Goal: Book appointment/travel/reservation

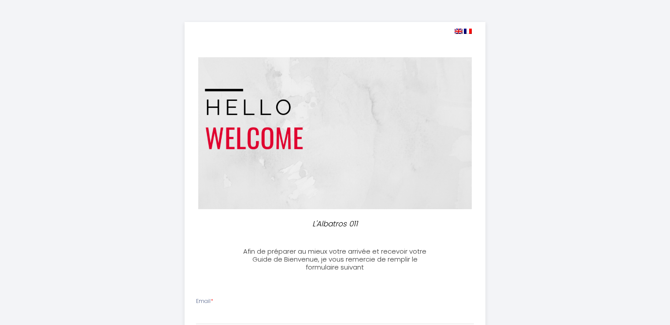
select select
click at [388, 191] on img at bounding box center [335, 133] width 274 height 152
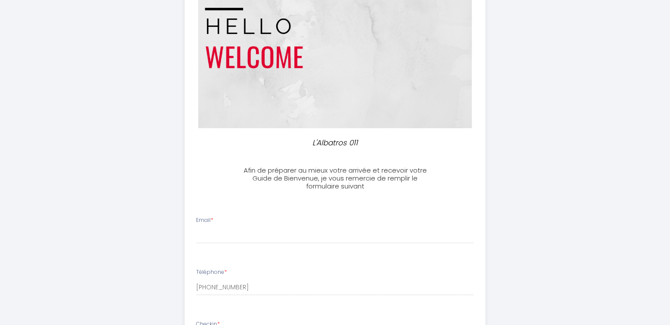
scroll to position [118, 0]
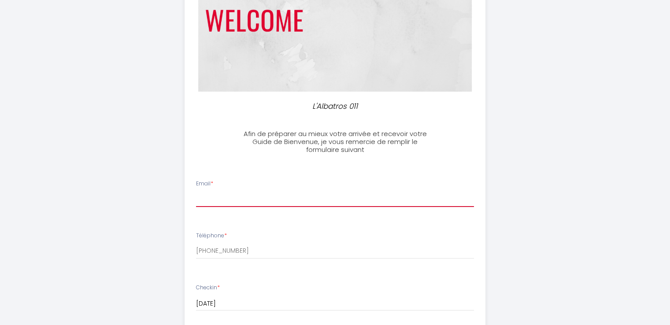
click at [268, 201] on input "Email *" at bounding box center [335, 199] width 278 height 16
type input "[EMAIL_ADDRESS][DOMAIN_NAME]"
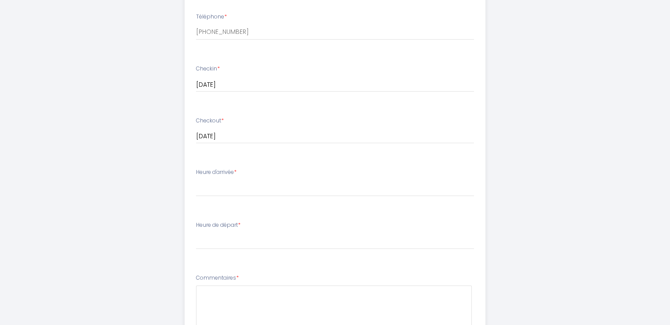
scroll to position [337, 0]
click at [244, 185] on select "16:00 16:30 17:00 17:30 18:00 18:30 19:00 19:30 20:00 20:30 21:00 21:30 22:00 2…" at bounding box center [335, 187] width 278 height 17
select select "20:30"
click at [196, 179] on select "16:00 16:30 17:00 17:30 18:00 18:30 19:00 19:30 20:00 20:30 21:00 21:30 22:00 2…" at bounding box center [335, 187] width 278 height 17
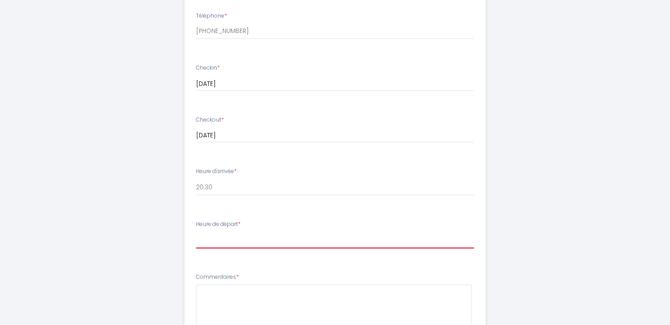
click at [231, 238] on select "00:00 00:30 01:00 01:30 02:00 02:30 03:00 03:30 04:00 04:30 05:00 05:30 06:00 0…" at bounding box center [335, 240] width 278 height 17
select select "11:00"
click at [196, 232] on select "00:00 00:30 01:00 01:30 02:00 02:30 03:00 03:30 04:00 04:30 05:00 05:30 06:00 0…" at bounding box center [335, 240] width 278 height 17
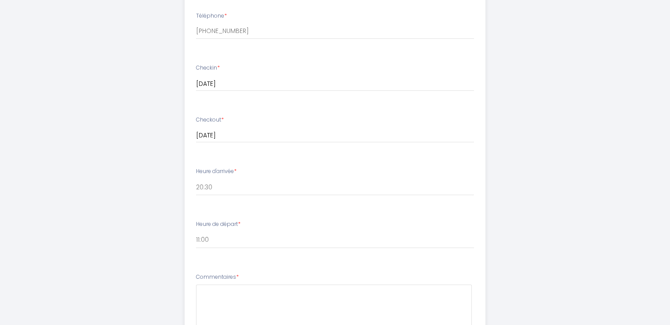
click at [544, 259] on div "L'Albatros 011 Afin de préparer au mieux votre arrivée et recevoir votre Guide …" at bounding box center [335, 82] width 451 height 839
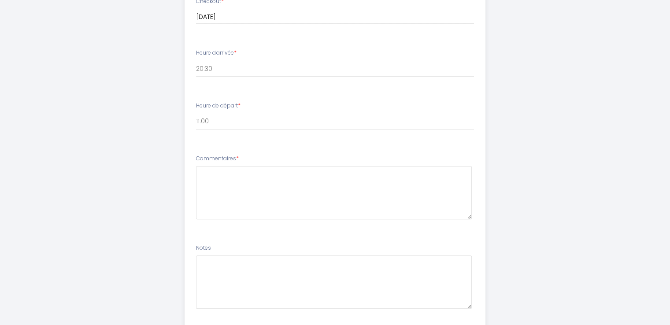
scroll to position [457, 0]
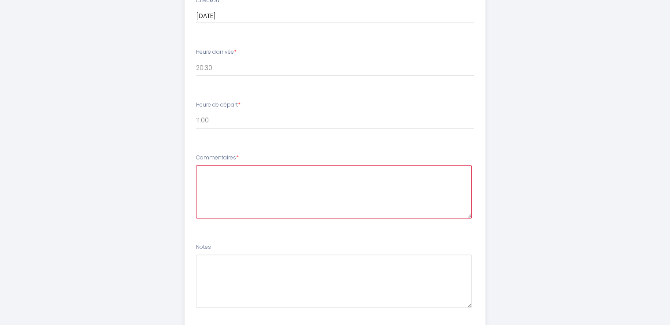
click at [278, 203] on textarea at bounding box center [334, 191] width 276 height 53
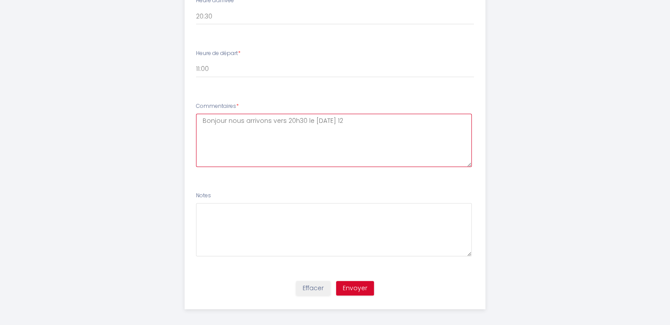
scroll to position [514, 0]
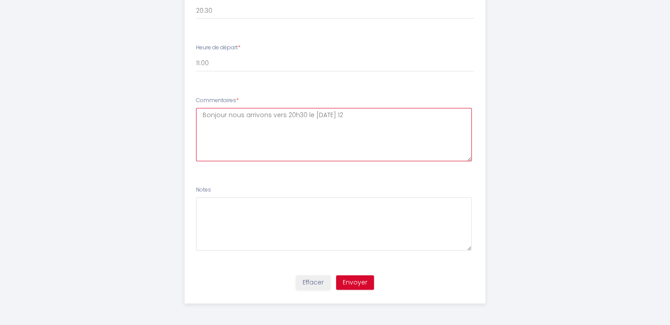
type textarea "Bonjour nous arrivons vers 20h30 le [DATE] 12"
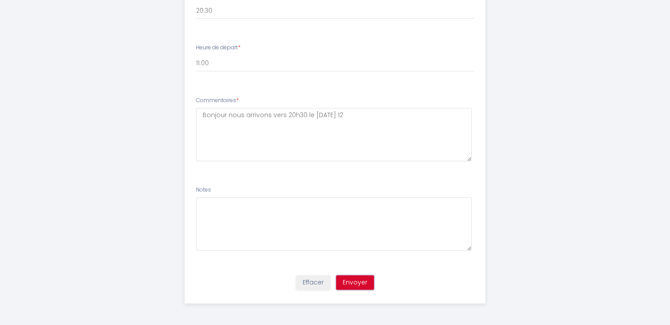
click at [362, 286] on button "Envoyer" at bounding box center [355, 282] width 38 height 15
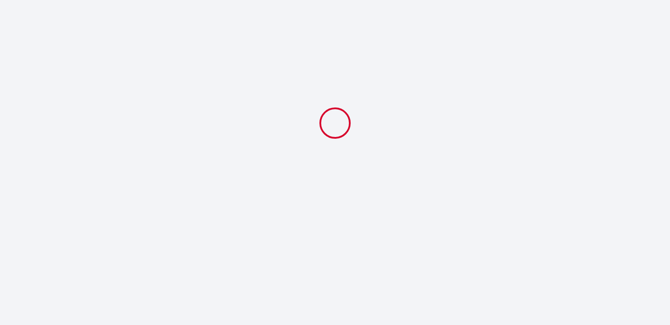
scroll to position [0, 0]
select select "20:30"
select select "11:00"
